Goal: Task Accomplishment & Management: Manage account settings

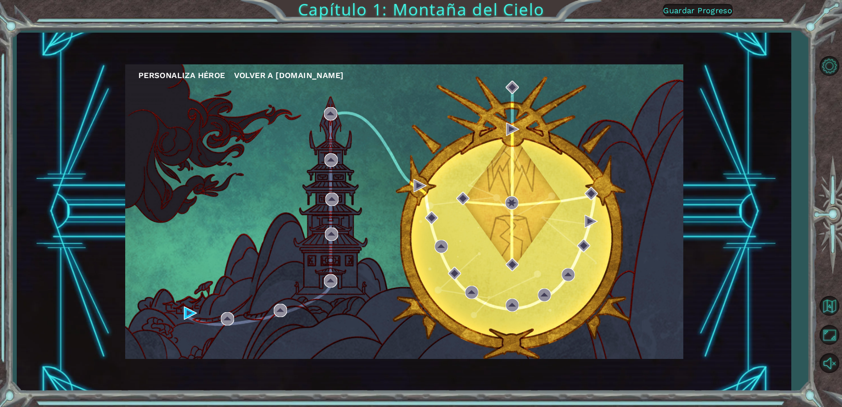
click at [245, 74] on span "Volver a [DOMAIN_NAME]" at bounding box center [289, 75] width 110 height 9
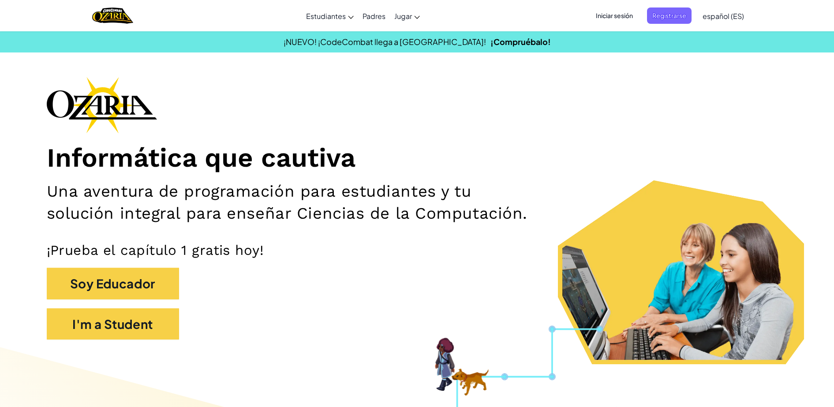
click at [615, 19] on span "Iniciar sesión" at bounding box center [614, 15] width 48 height 16
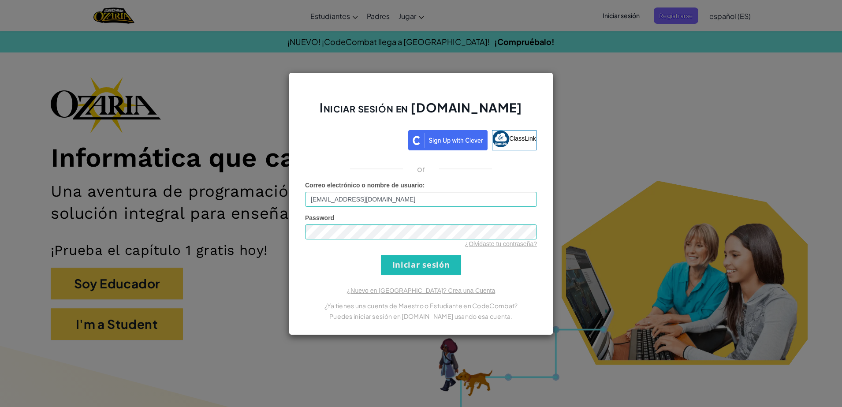
click at [537, 295] on div "Iniciar sesión en [DOMAIN_NAME] ClassLink or Error desconocido. Correo electrón…" at bounding box center [421, 203] width 265 height 263
click at [423, 266] on input "Iniciar sesión" at bounding box center [421, 265] width 80 height 20
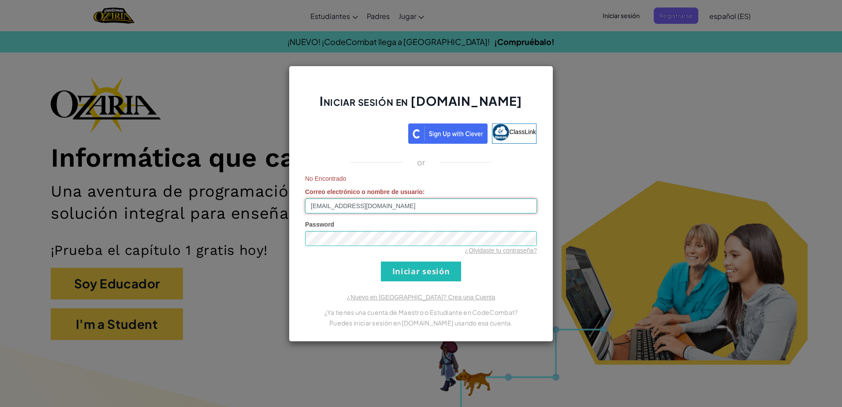
click at [318, 206] on input "[EMAIL_ADDRESS][DOMAIN_NAME]" at bounding box center [421, 205] width 232 height 15
click at [450, 274] on input "Iniciar sesión" at bounding box center [421, 271] width 80 height 20
click at [317, 205] on input "[EMAIL_ADDRESS][DOMAIN_NAME]" at bounding box center [421, 205] width 232 height 15
click at [407, 273] on input "Iniciar sesión" at bounding box center [421, 271] width 80 height 20
drag, startPoint x: 403, startPoint y: 205, endPoint x: 249, endPoint y: 198, distance: 154.5
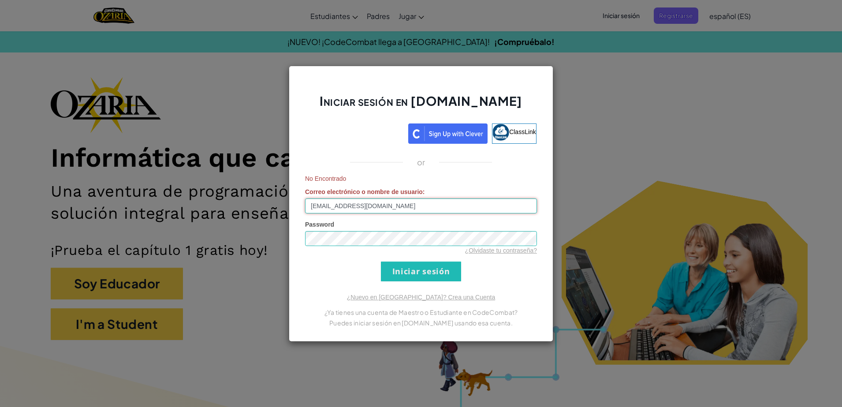
click at [249, 198] on div "Iniciar sesión en [DOMAIN_NAME] ClassLink or No Encontrado Correo electrónico o…" at bounding box center [421, 203] width 842 height 407
type input "[EMAIL_ADDRESS][DOMAIN_NAME]"
click at [516, 281] on div "Iniciar sesión en [DOMAIN_NAME] ClassLink or No Encontrado Correo electrónico o…" at bounding box center [421, 204] width 265 height 276
click at [425, 275] on input "Iniciar sesión" at bounding box center [421, 271] width 80 height 20
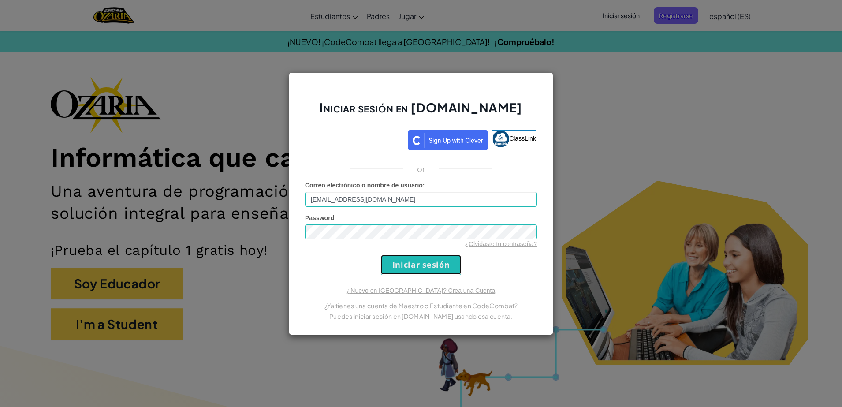
click at [414, 260] on input "Iniciar sesión" at bounding box center [421, 265] width 80 height 20
click at [303, 276] on div "Iniciar sesión en [DOMAIN_NAME] ClassLink or Correo electrónico o nombre de usu…" at bounding box center [421, 203] width 265 height 263
click at [425, 258] on input "Iniciar sesión" at bounding box center [421, 265] width 80 height 20
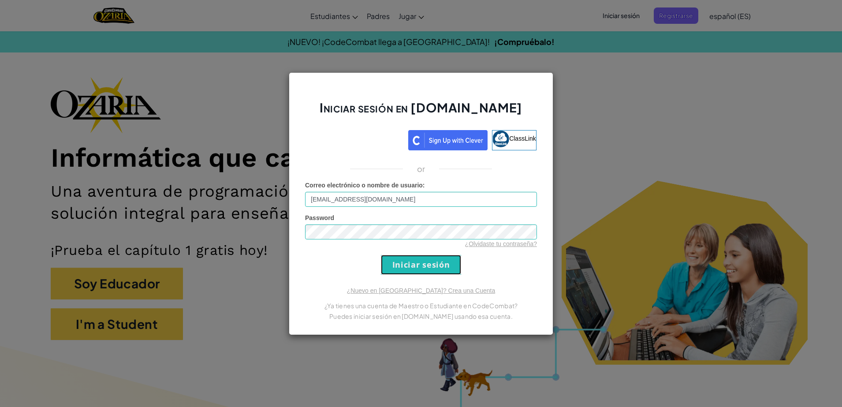
click at [424, 266] on input "Iniciar sesión" at bounding box center [421, 265] width 80 height 20
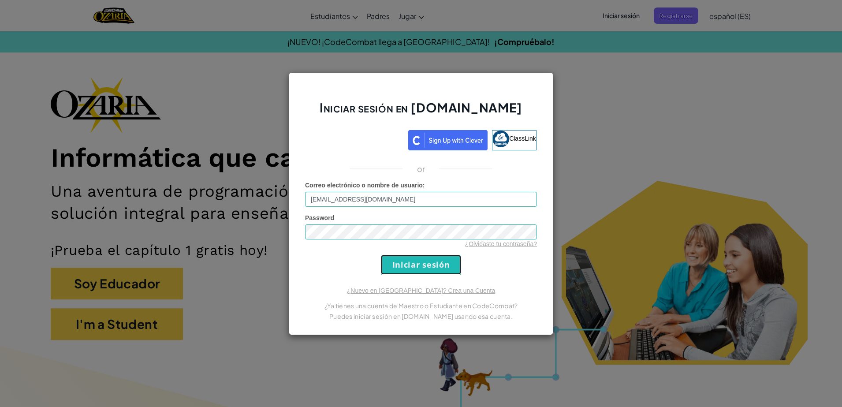
click at [424, 266] on input "Iniciar sesión" at bounding box center [421, 265] width 80 height 20
